Goal: Find specific page/section: Find specific page/section

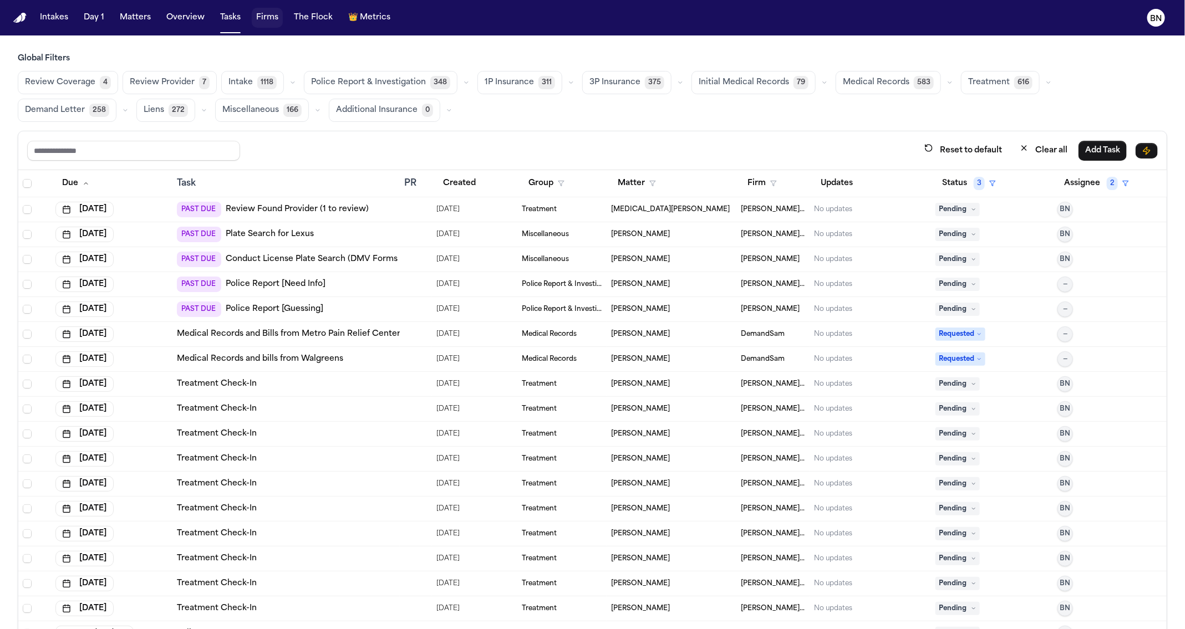
click at [272, 18] on button "Firms" at bounding box center [267, 18] width 31 height 20
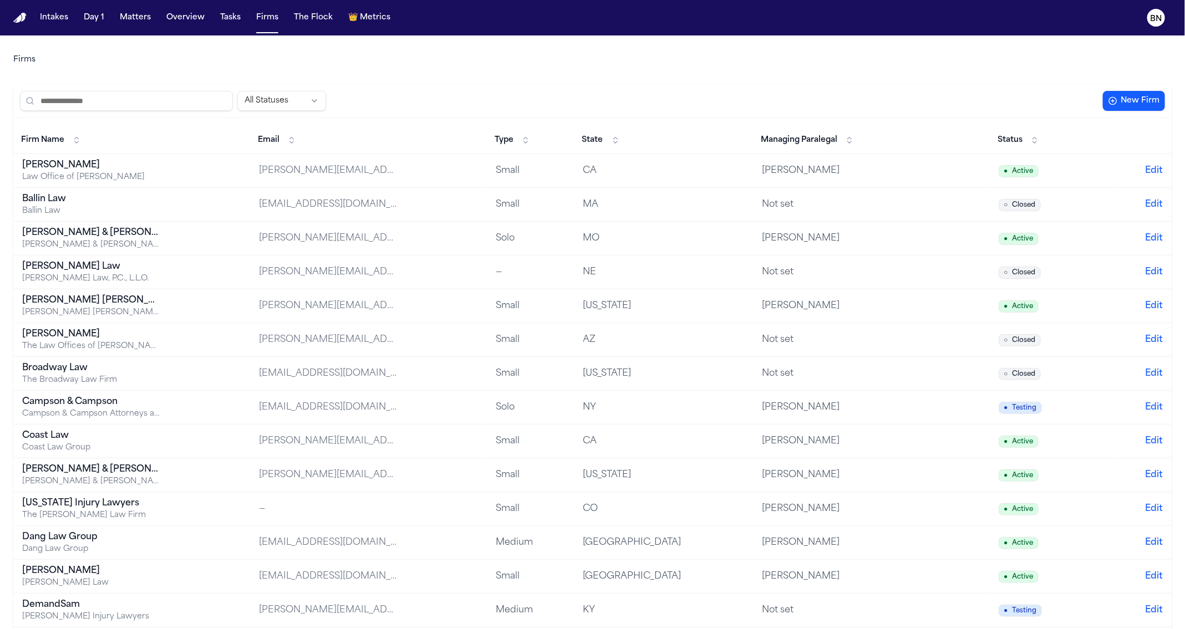
click at [424, 107] on div "All Statuses" at bounding box center [559, 101] width 1079 height 20
